Goal: Information Seeking & Learning: Learn about a topic

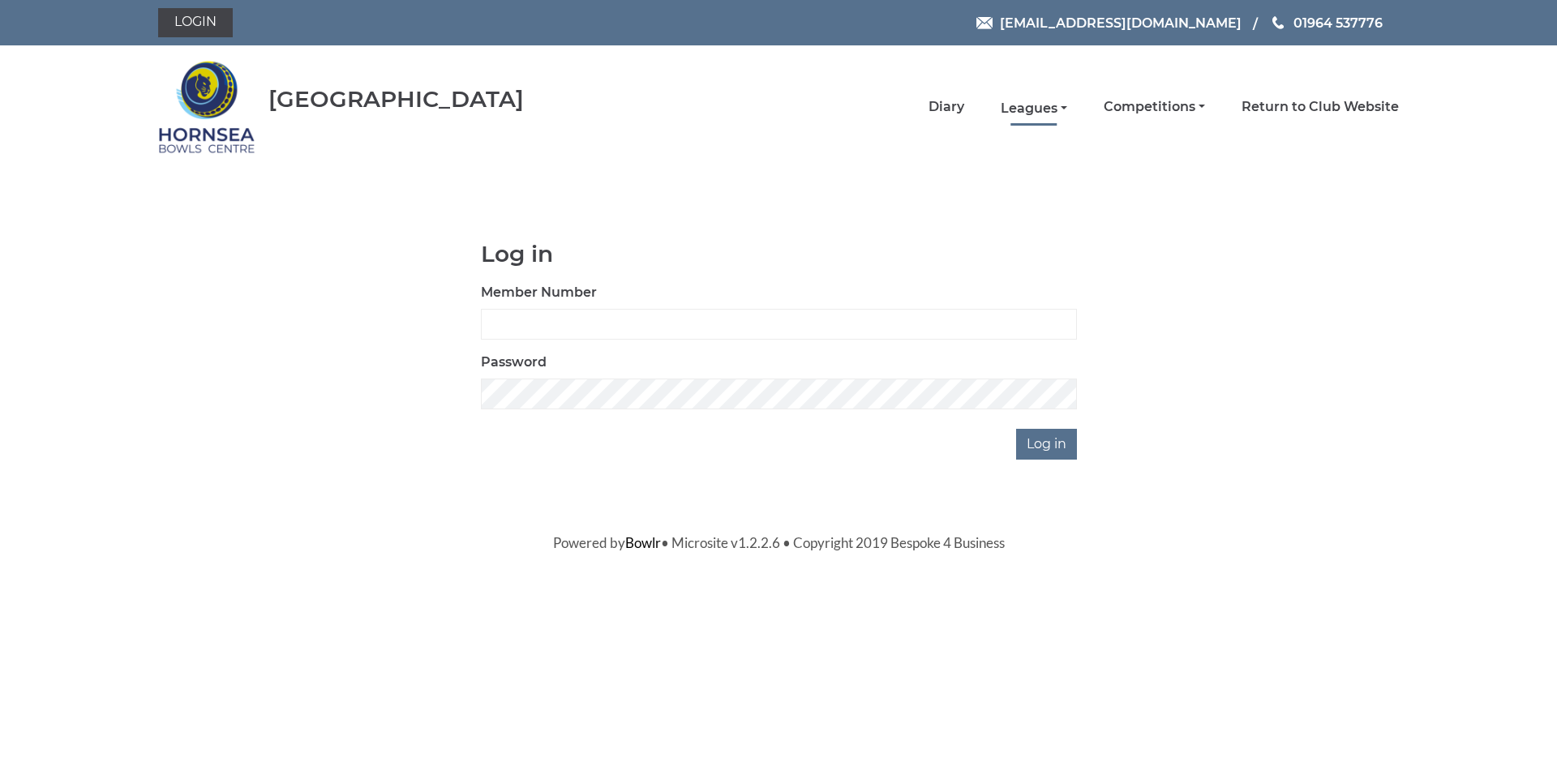
click at [1037, 109] on link "Leagues" at bounding box center [1034, 109] width 67 height 18
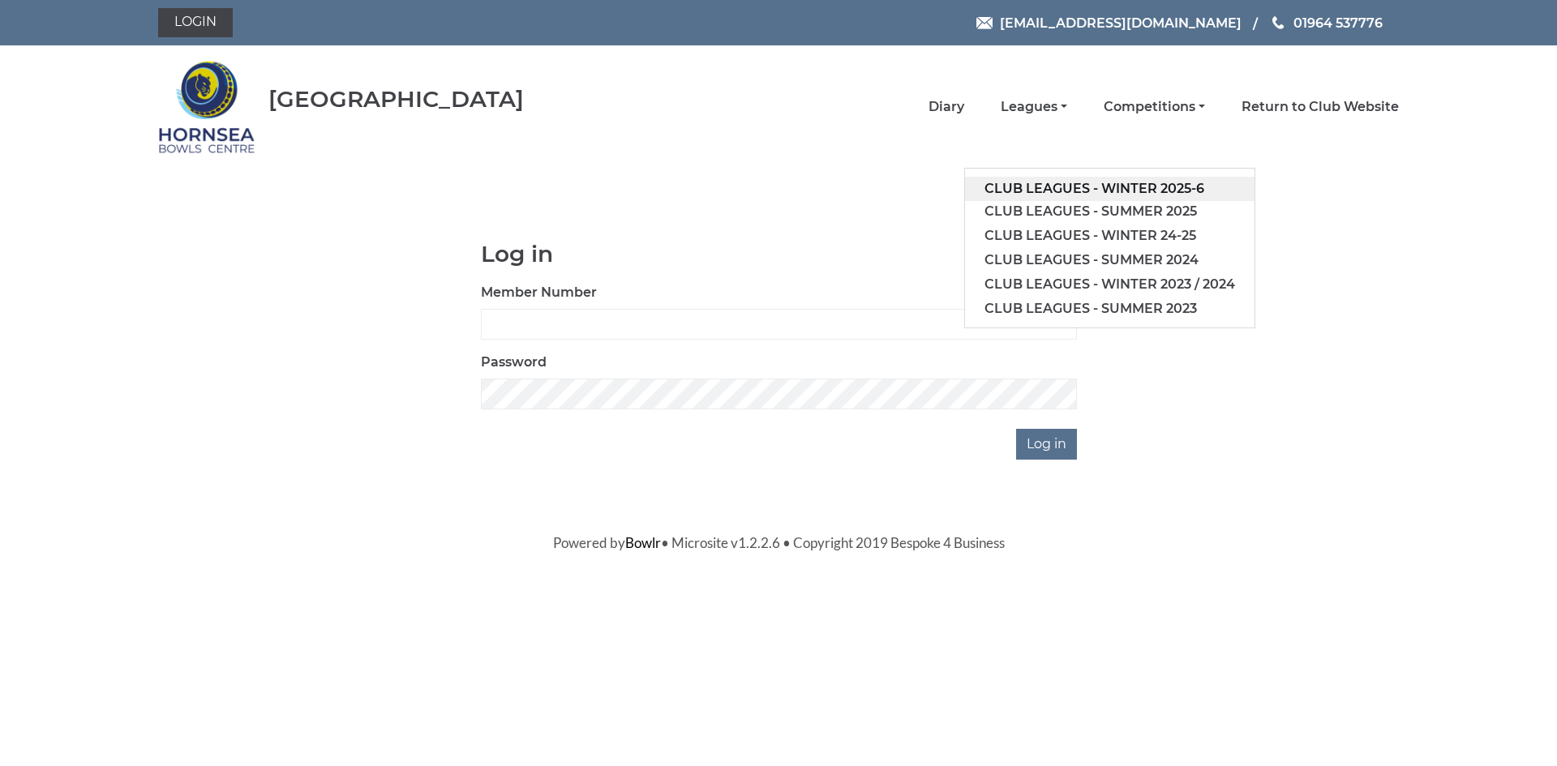
click at [1103, 187] on link "Club leagues - Winter 2025-6" at bounding box center [1110, 189] width 290 height 24
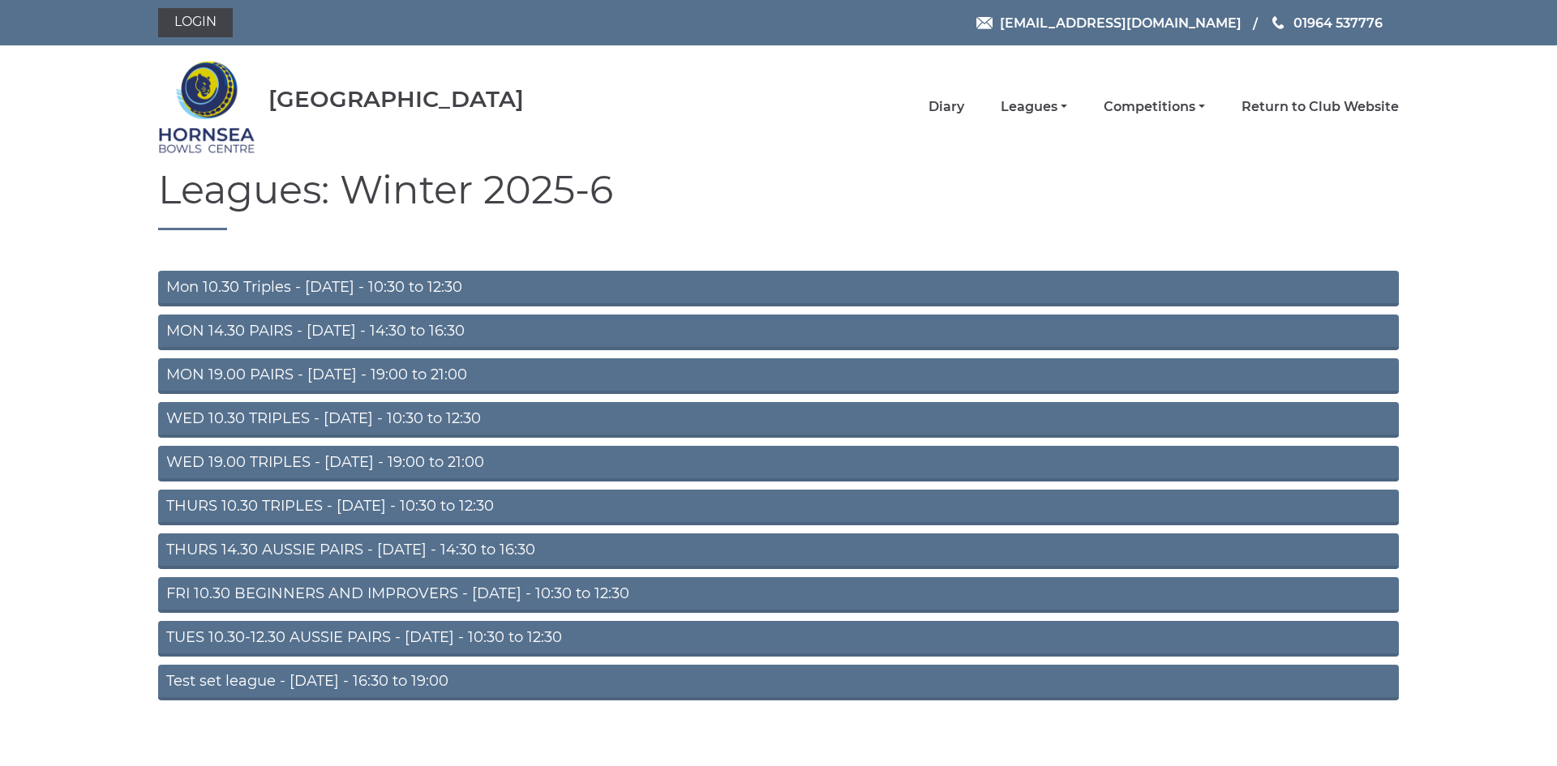
click at [474, 595] on link "FRI 10.30 BEGINNERS AND IMPROVERS - Friday - 10:30 to 12:30" at bounding box center [778, 595] width 1241 height 36
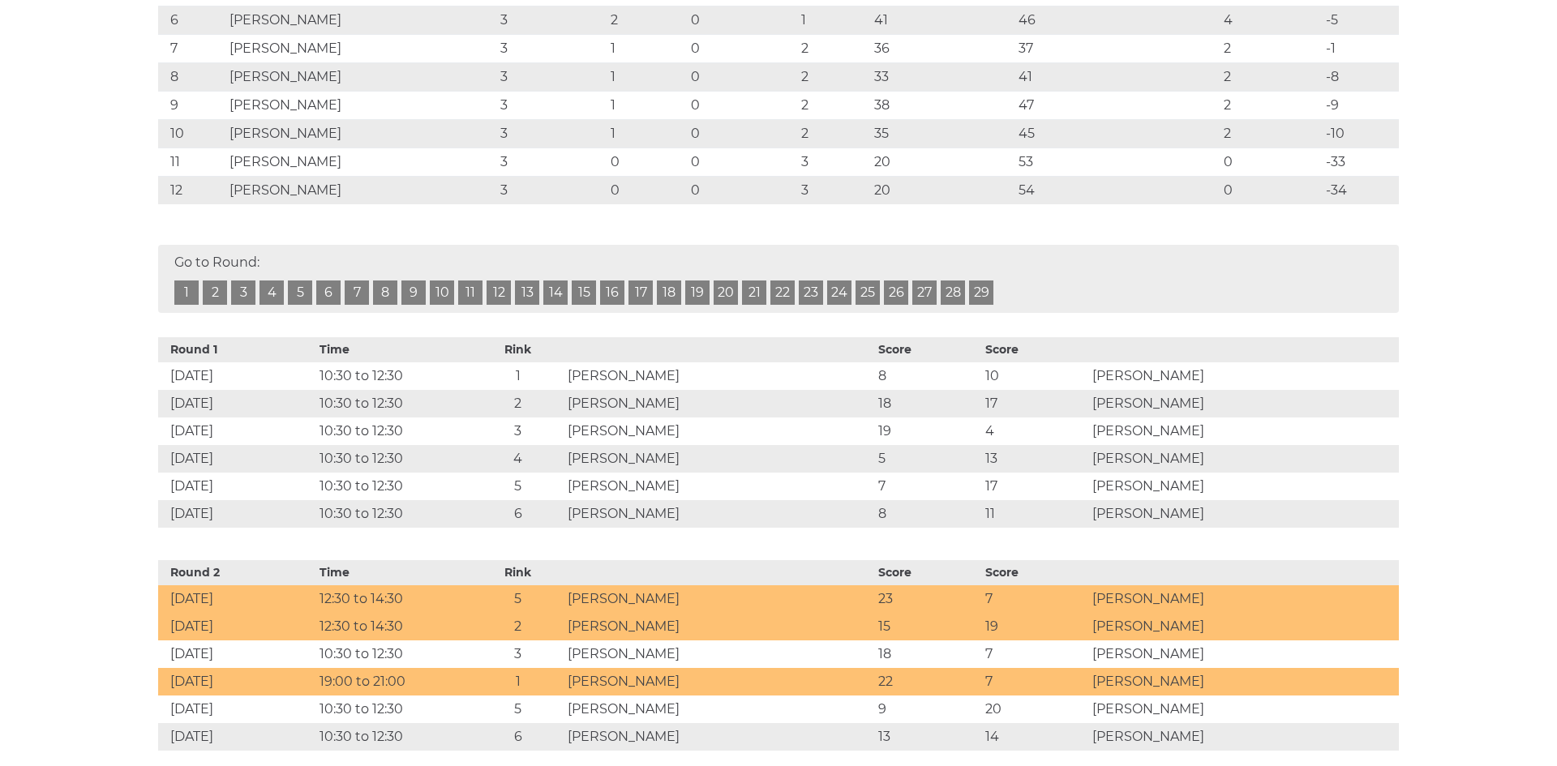
scroll to position [191, 0]
